Goal: Transaction & Acquisition: Obtain resource

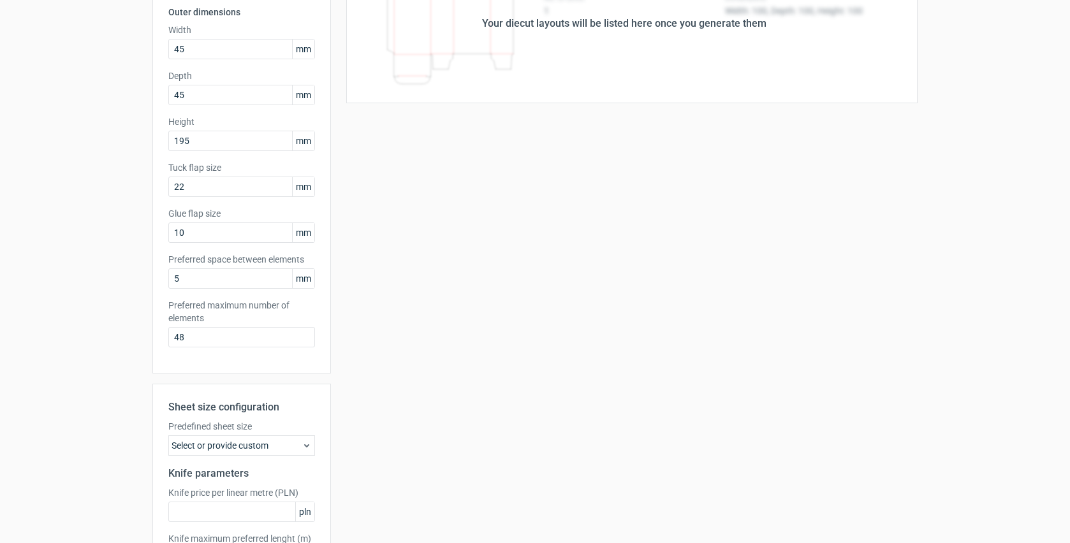
scroll to position [235, 0]
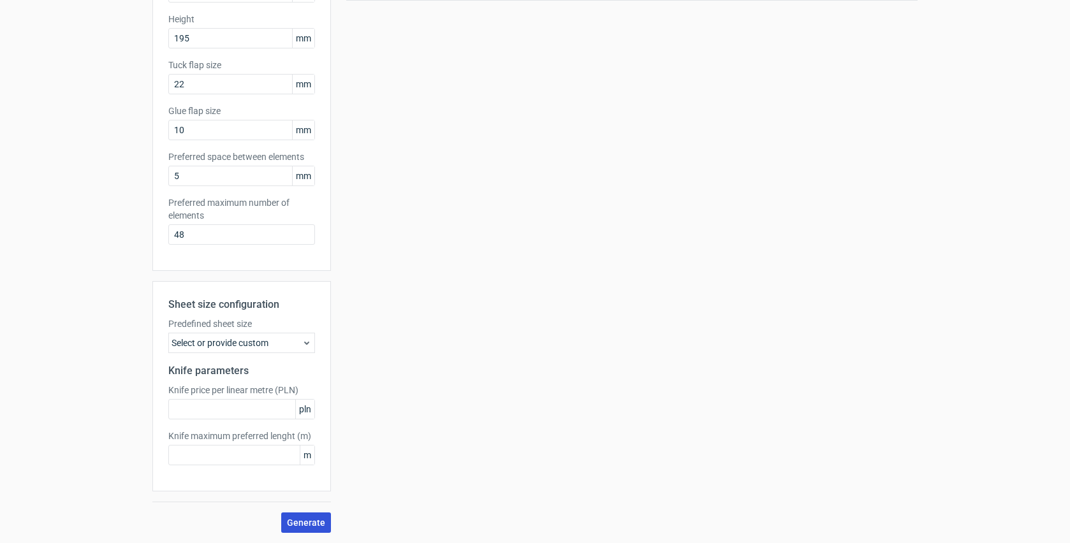
click at [299, 518] on span "Generate" at bounding box center [306, 522] width 38 height 9
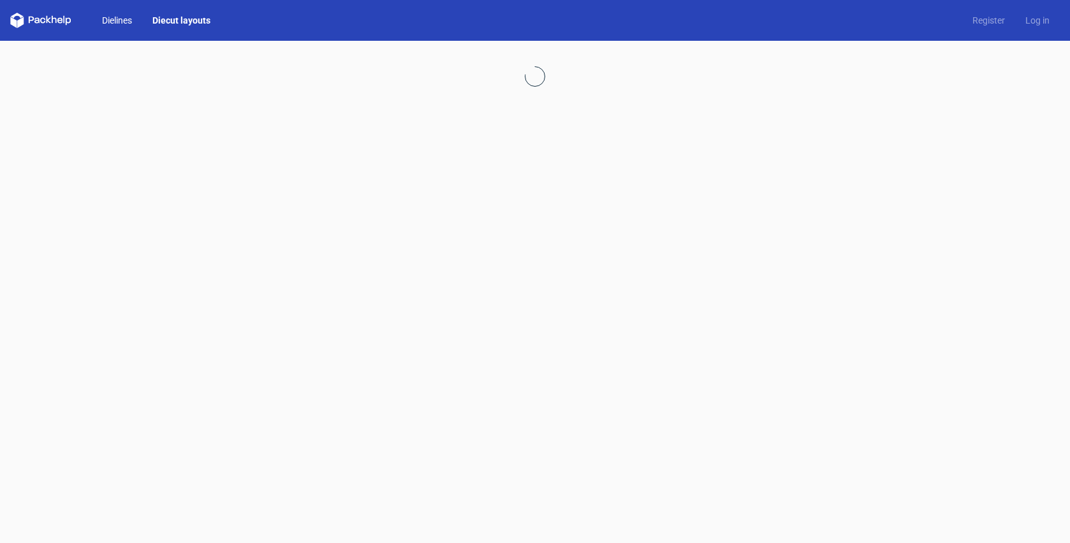
click at [131, 20] on link "Dielines" at bounding box center [117, 20] width 50 height 13
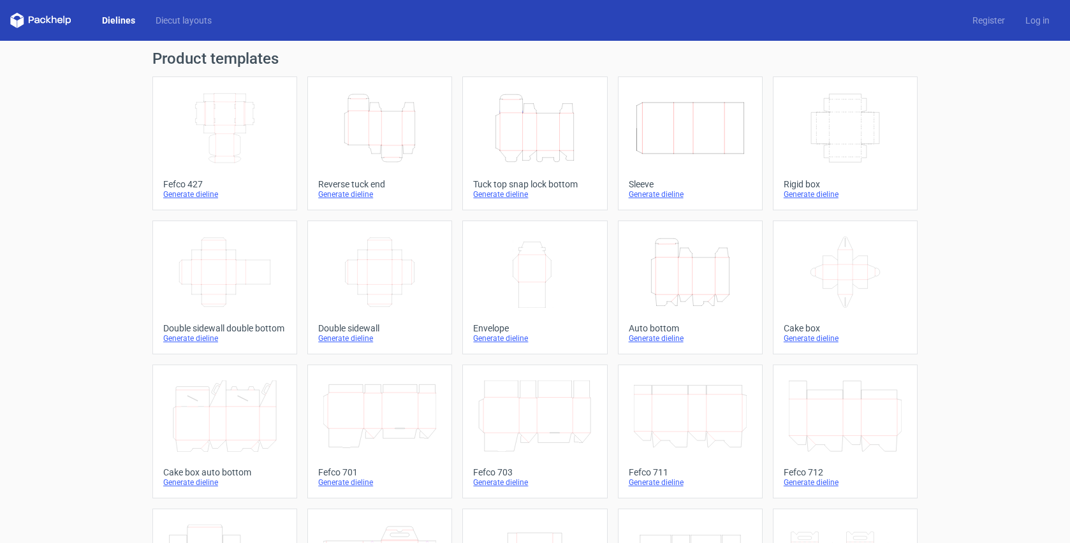
click at [381, 108] on icon "Height Depth Width" at bounding box center [379, 127] width 113 height 71
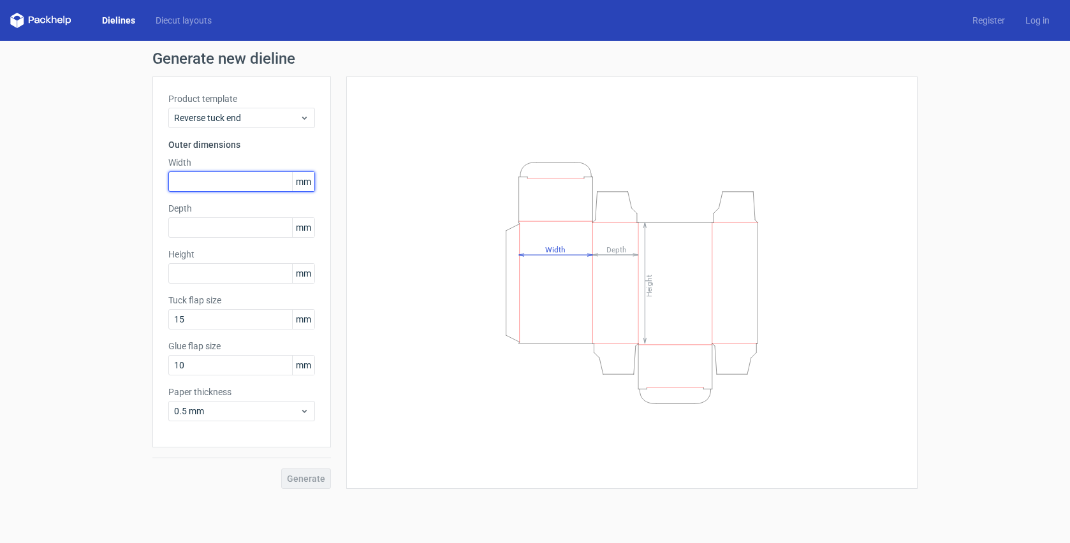
click at [216, 183] on input "text" at bounding box center [241, 182] width 147 height 20
type input "45"
click at [224, 218] on input "text" at bounding box center [241, 227] width 147 height 20
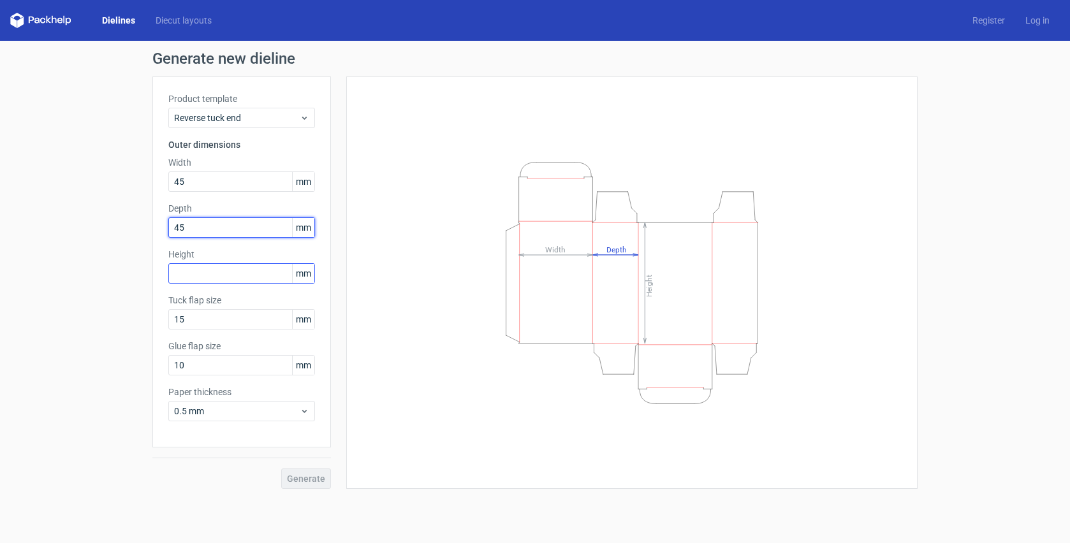
type input "45"
click at [223, 276] on input "text" at bounding box center [241, 273] width 147 height 20
type input "195"
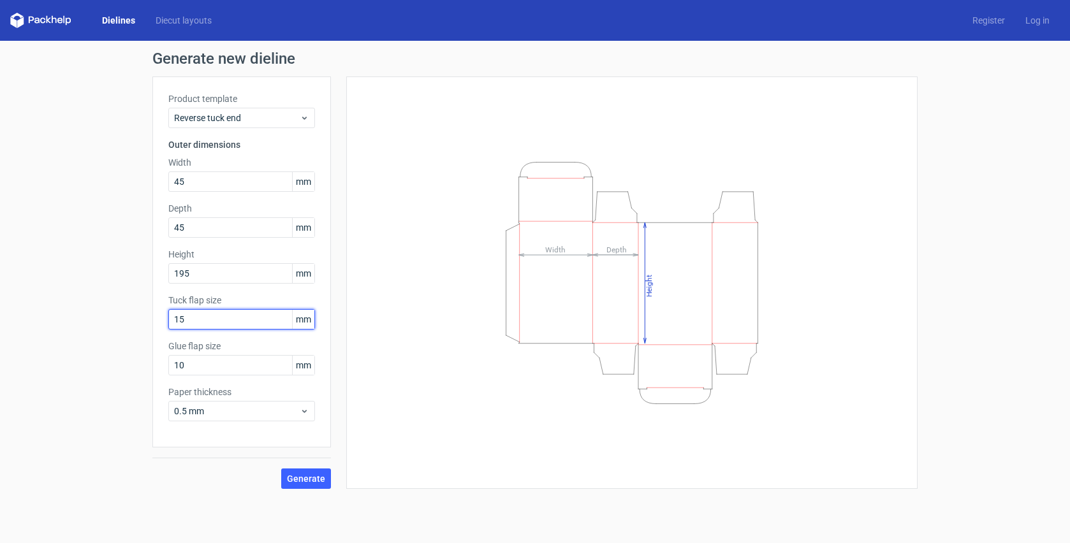
click at [203, 320] on input "15" at bounding box center [241, 319] width 147 height 20
type input "1"
type input "20"
click at [307, 479] on span "Generate" at bounding box center [306, 478] width 38 height 9
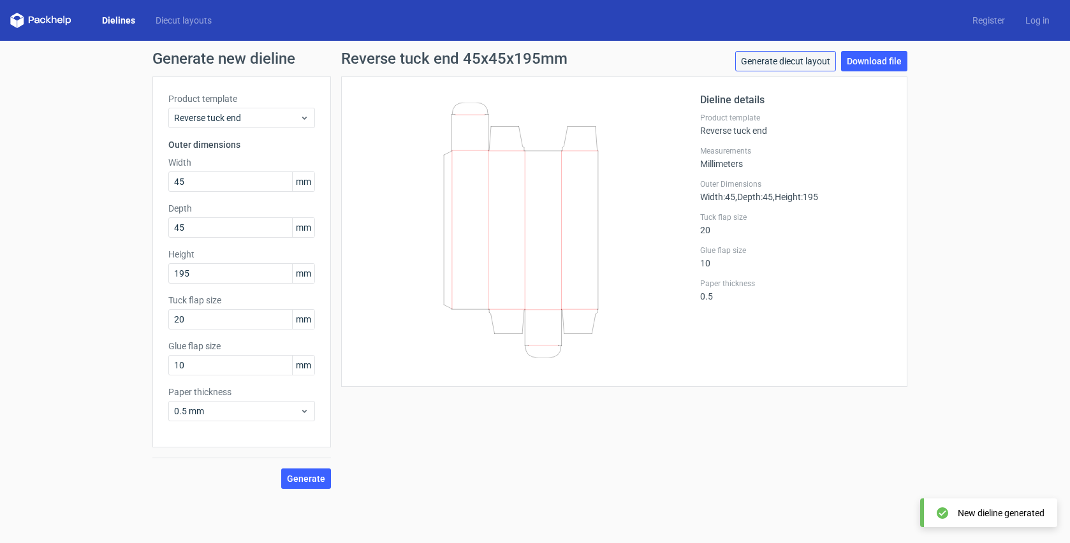
click at [804, 63] on link "Generate diecut layout" at bounding box center [785, 61] width 101 height 20
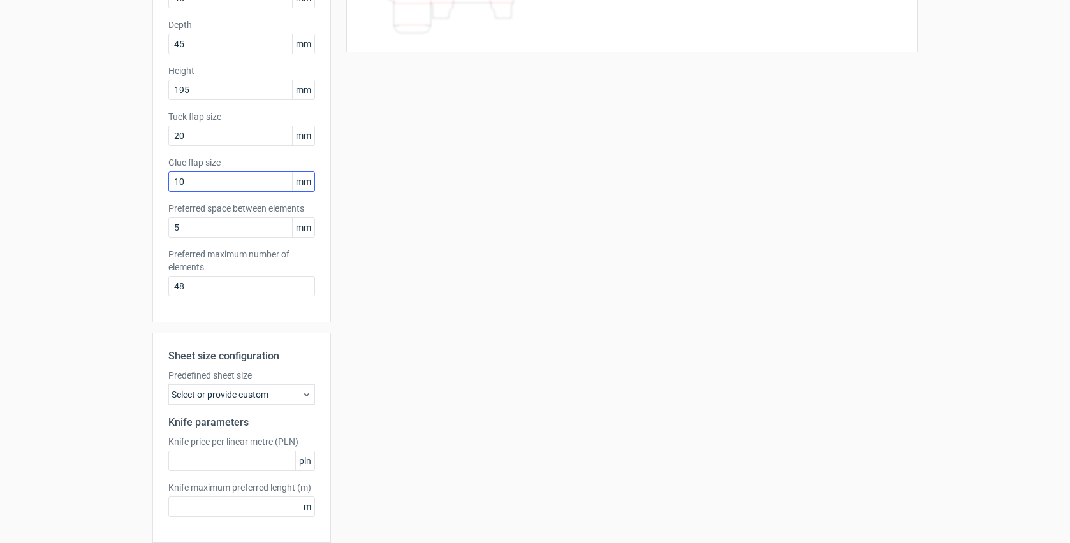
scroll to position [235, 0]
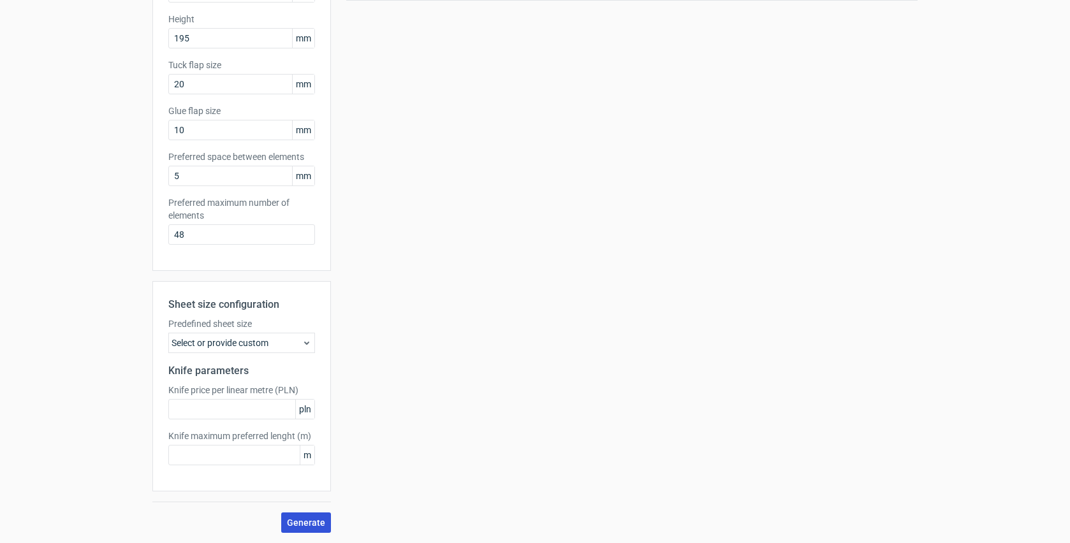
click at [294, 523] on span "Generate" at bounding box center [306, 522] width 38 height 9
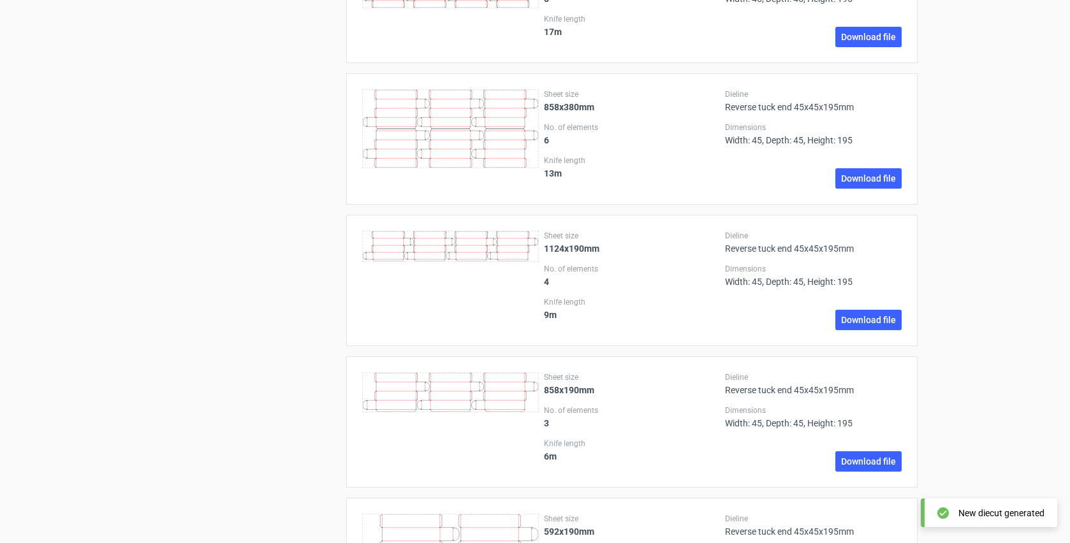
scroll to position [1941, 0]
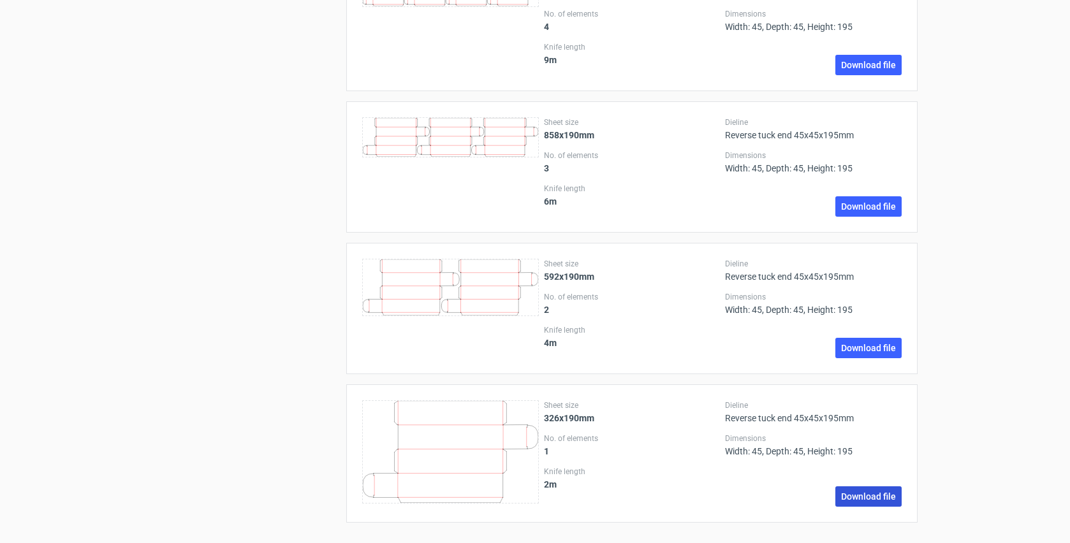
click at [886, 498] on link "Download file" at bounding box center [868, 497] width 66 height 20
